Goal: Task Accomplishment & Management: Manage account settings

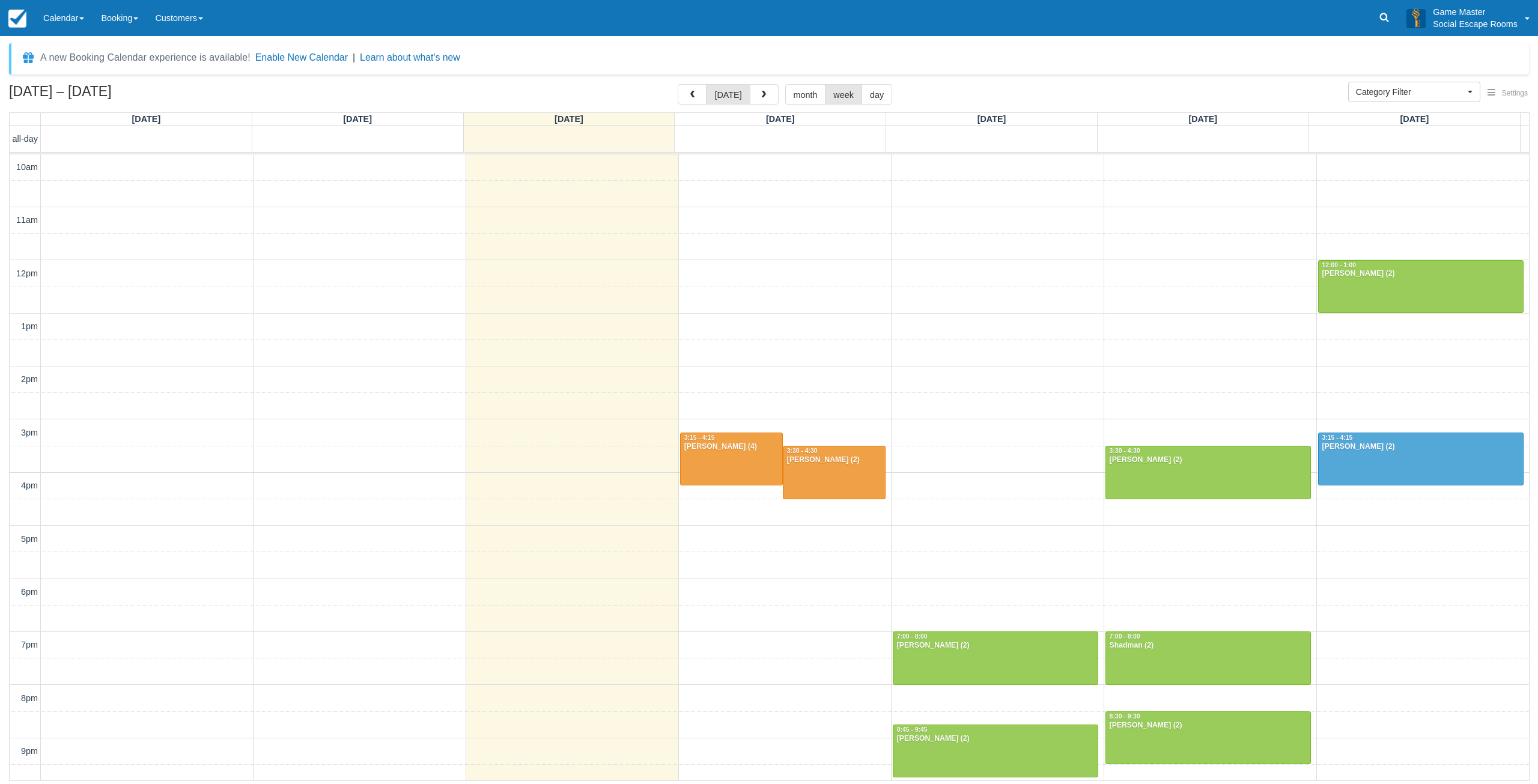
select select
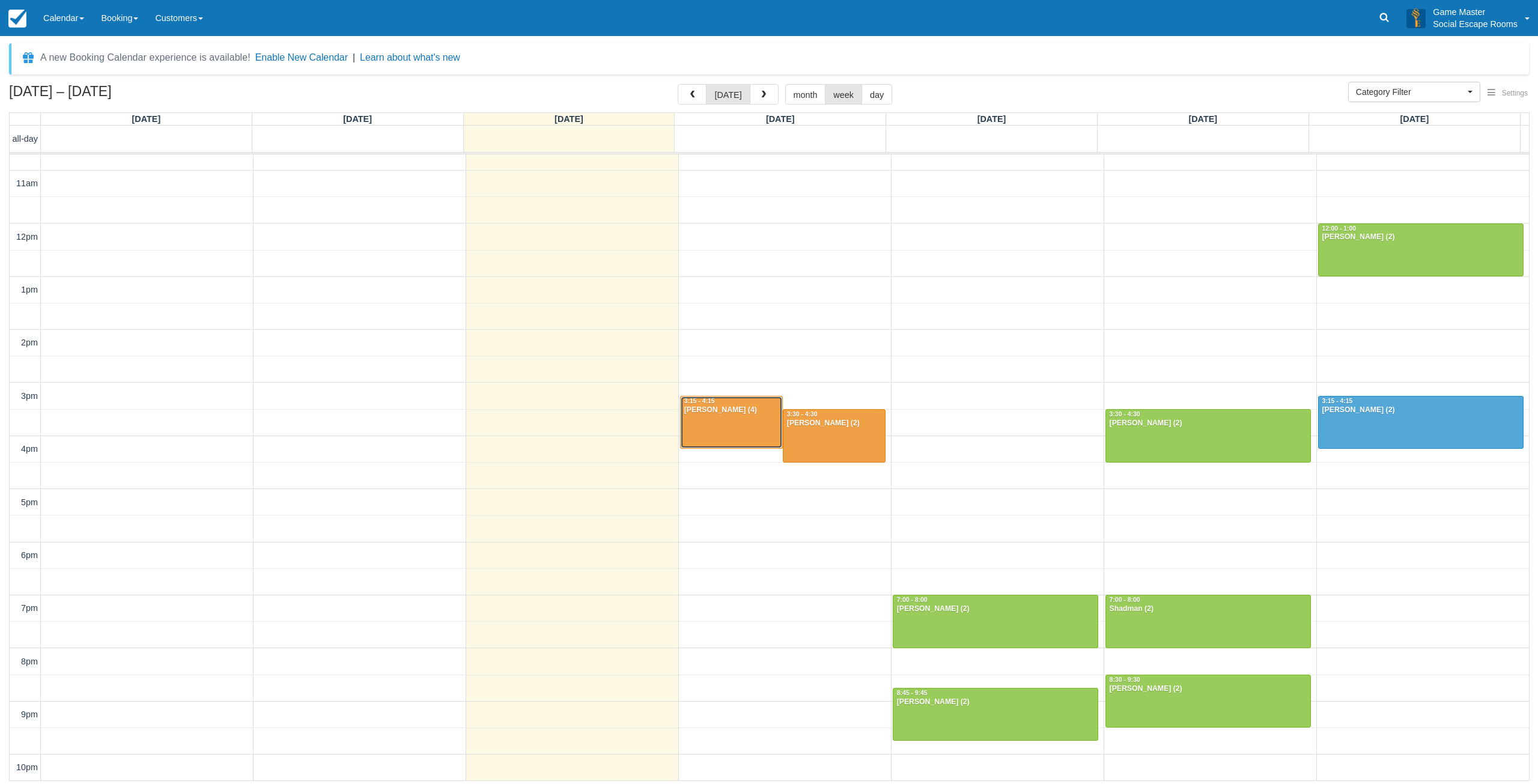
drag, startPoint x: 0, startPoint y: 0, endPoint x: 713, endPoint y: 405, distance: 820.0
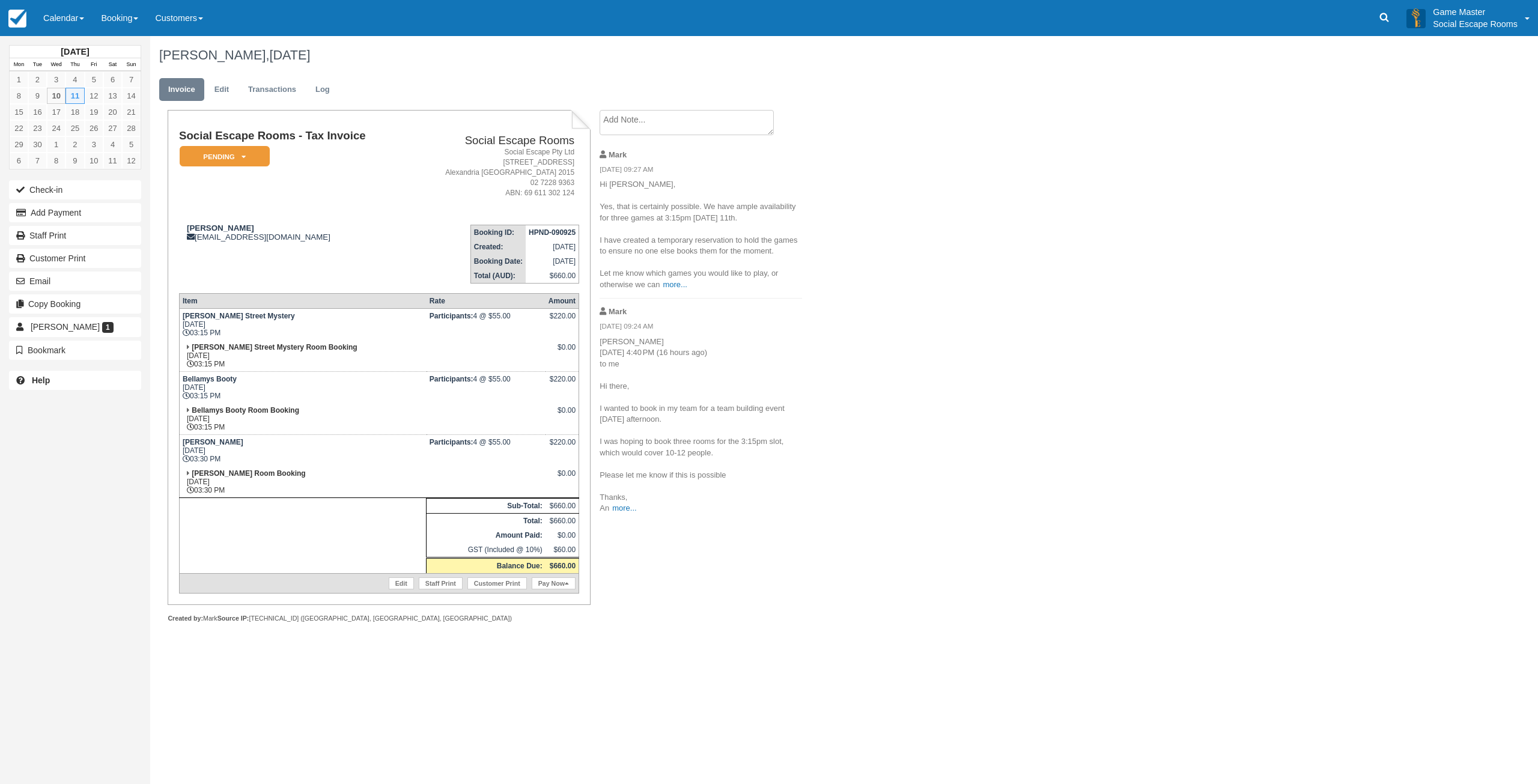
click at [686, 119] on textarea at bounding box center [686, 122] width 175 height 25
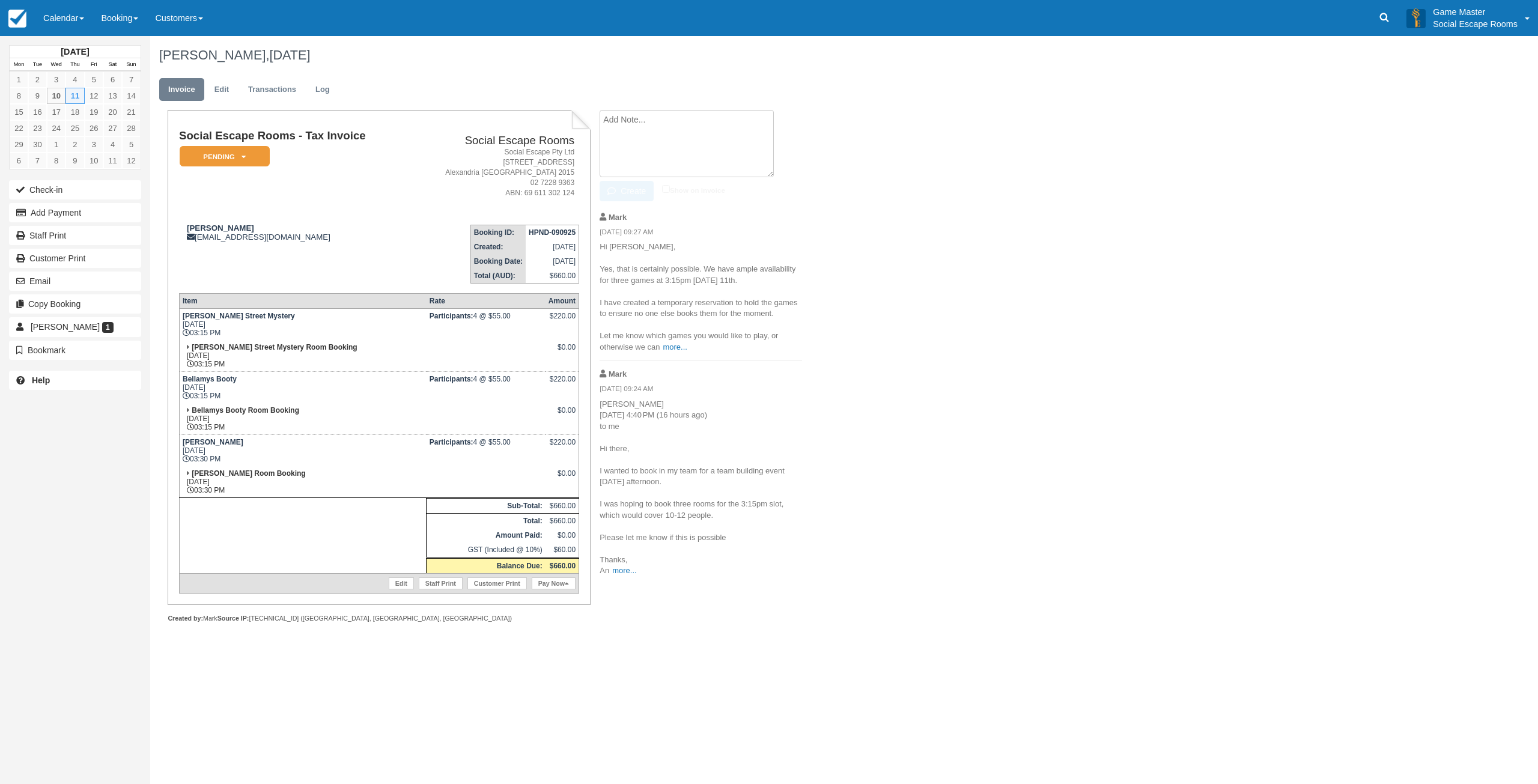
paste textarea "Perfect, thank you. If we can decide on the day that won’t be great. We will ar…"
type textarea "Perfect, thank you. If we can decide on the day that won’t be great. We will ar…"
click at [627, 188] on button "Create" at bounding box center [626, 191] width 54 height 21
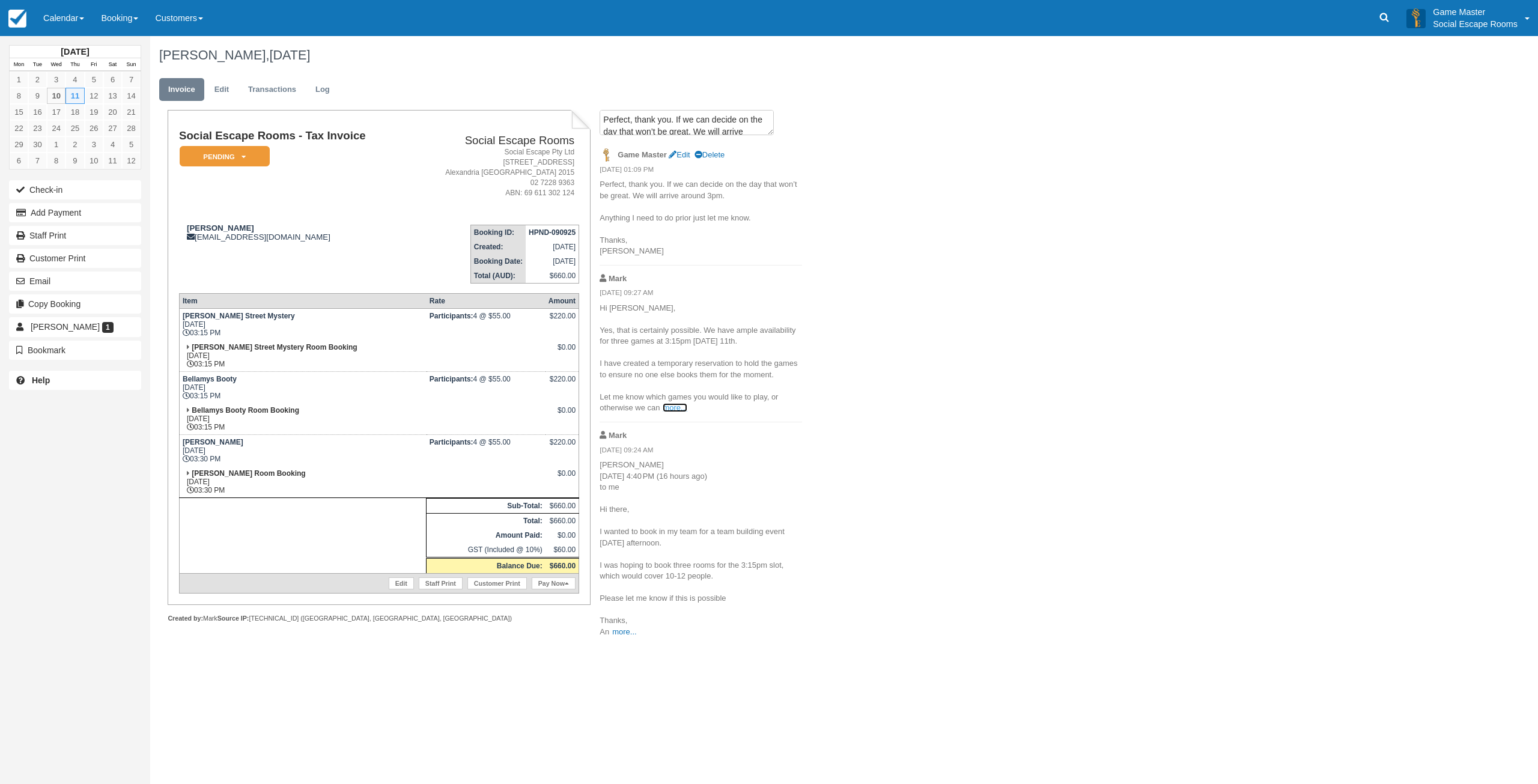
click at [676, 410] on link "more..." at bounding box center [675, 407] width 24 height 9
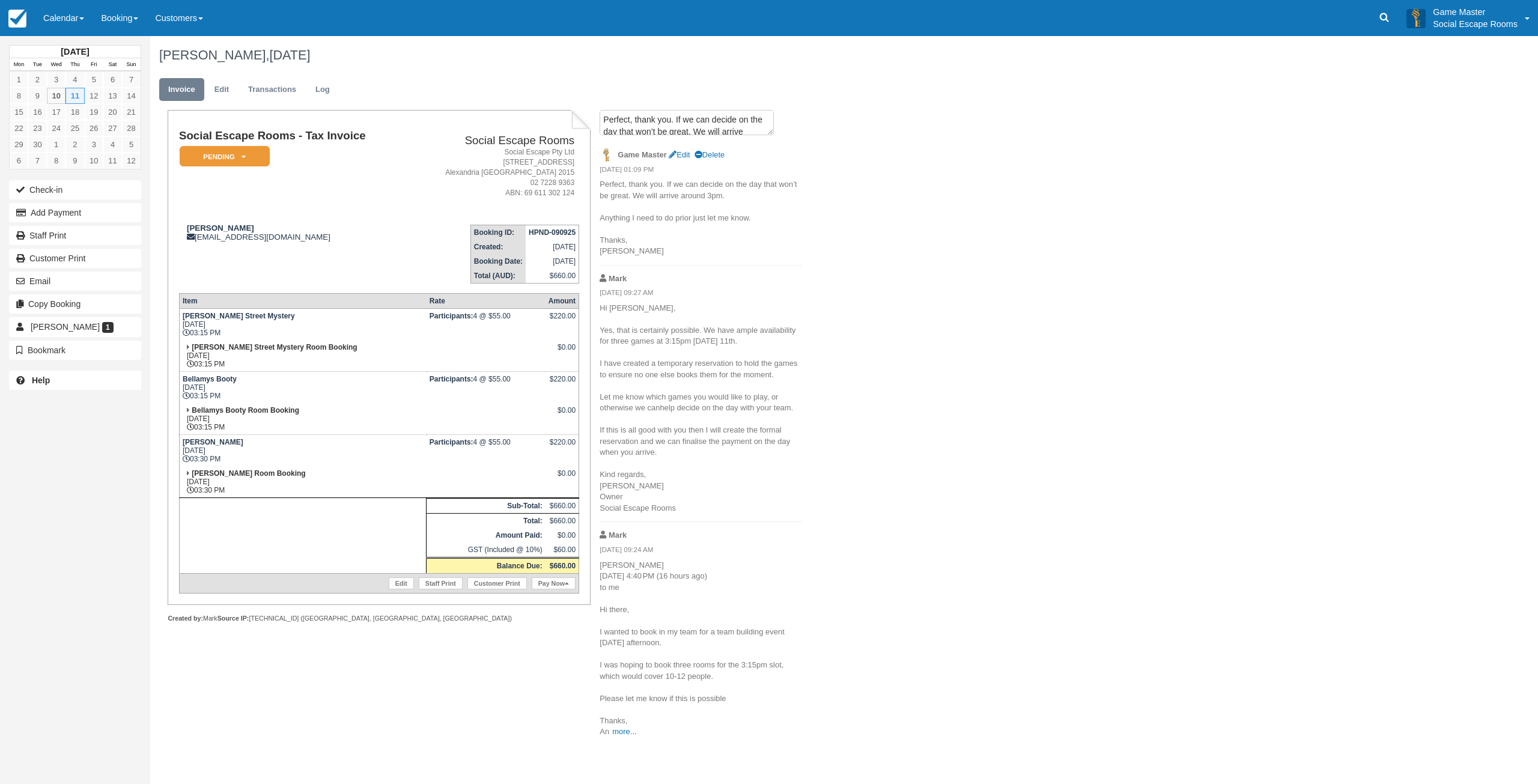
click at [301, 260] on td "[PERSON_NAME] [EMAIL_ADDRESS][DOMAIN_NAME]" at bounding box center [294, 249] width 229 height 69
